Goal: Entertainment & Leisure: Consume media (video, audio)

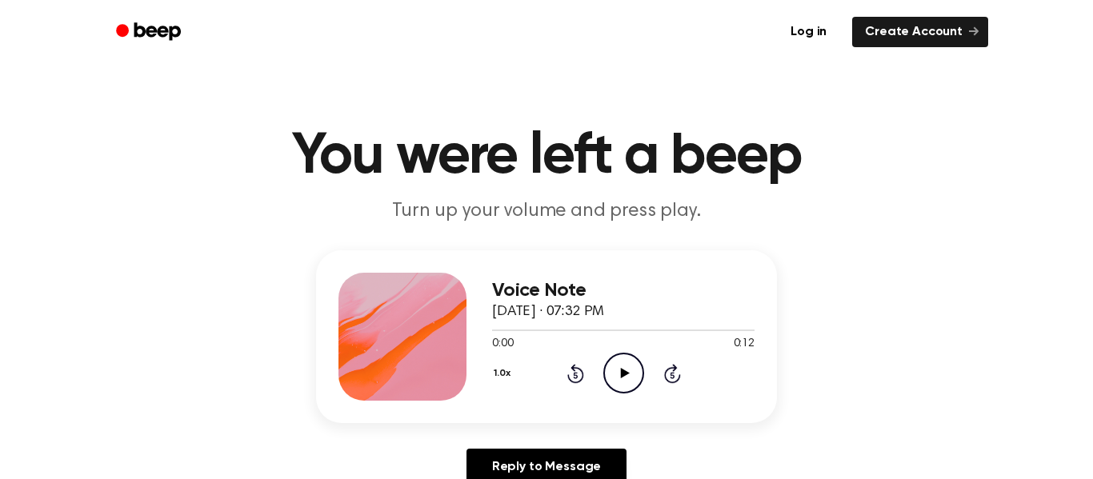
click at [617, 376] on icon "Play Audio" at bounding box center [624, 373] width 41 height 41
click at [631, 379] on icon "Play Audio" at bounding box center [624, 373] width 41 height 41
click at [620, 353] on icon "Play Audio" at bounding box center [624, 373] width 41 height 41
click at [641, 387] on icon "Play Audio" at bounding box center [624, 373] width 41 height 41
click at [632, 367] on icon "Play Audio" at bounding box center [624, 373] width 41 height 41
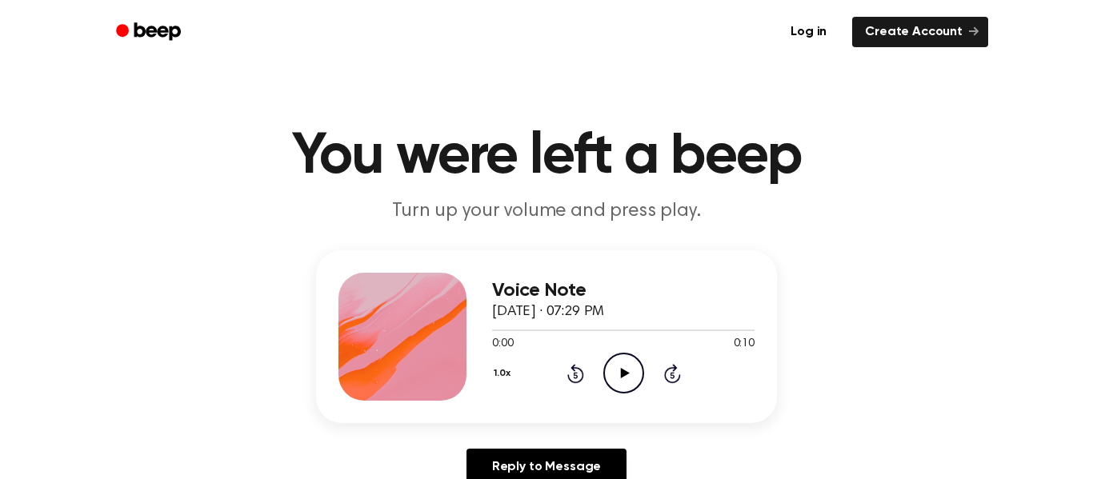
click at [610, 377] on icon "Play Audio" at bounding box center [624, 373] width 41 height 41
click at [624, 371] on icon at bounding box center [624, 373] width 9 height 10
click at [626, 373] on icon at bounding box center [624, 373] width 9 height 10
click at [626, 373] on icon at bounding box center [623, 373] width 7 height 10
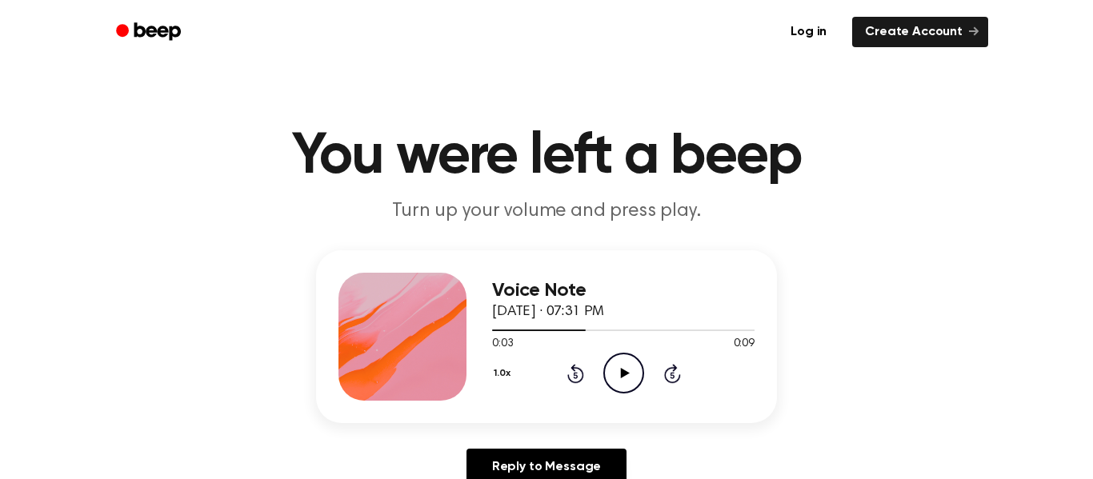
click at [626, 373] on icon at bounding box center [624, 373] width 9 height 10
click at [626, 373] on icon at bounding box center [623, 373] width 7 height 10
click at [629, 358] on icon "Play Audio" at bounding box center [624, 373] width 41 height 41
click at [632, 367] on icon "Play Audio" at bounding box center [624, 373] width 41 height 41
click at [616, 363] on icon "Play Audio" at bounding box center [624, 373] width 41 height 41
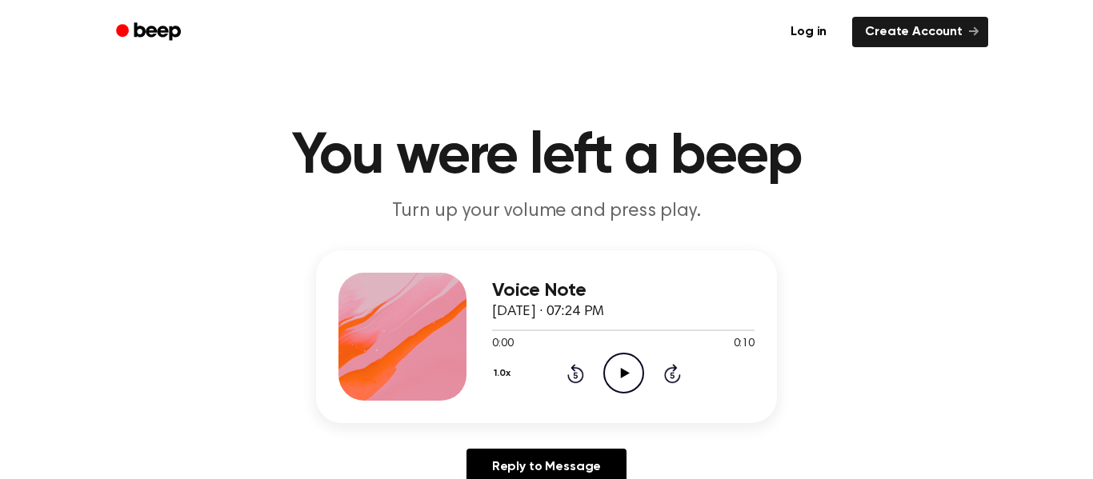
click at [617, 387] on icon "Play Audio" at bounding box center [624, 373] width 41 height 41
click at [631, 367] on icon "Play Audio" at bounding box center [624, 373] width 41 height 41
